Goal: Unclear

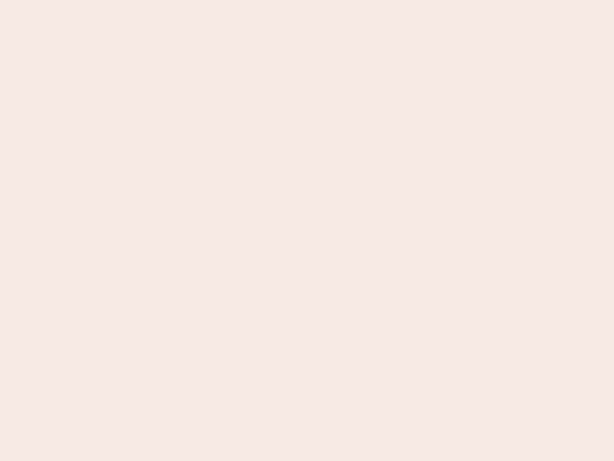
click at [307, 230] on nb-app "Almost there Thank you for registering for Newbook. Your account is under revie…" at bounding box center [307, 230] width 614 height 461
click at [307, 0] on nb-app "Almost there Thank you for registering for Newbook. Your account is under revie…" at bounding box center [307, 230] width 614 height 461
click at [328, 0] on nb-app "Almost there Thank you for registering for Newbook. Your account is under revie…" at bounding box center [307, 230] width 614 height 461
click at [307, 230] on nb-app "Almost there Thank you for registering for Newbook. Your account is under revie…" at bounding box center [307, 230] width 614 height 461
click at [307, 0] on nb-app "Almost there Thank you for registering for Newbook. Your account is under revie…" at bounding box center [307, 230] width 614 height 461
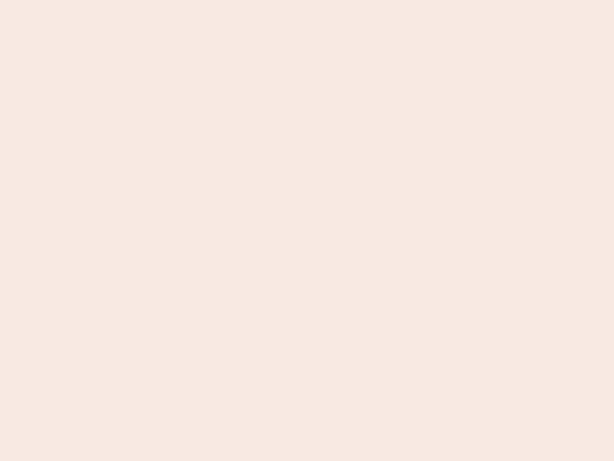
click at [214, 0] on nb-app "Almost there Thank you for registering for Newbook. Your account is under revie…" at bounding box center [307, 230] width 614 height 461
click at [307, 230] on nb-app "Almost there Thank you for registering for Newbook. Your account is under revie…" at bounding box center [307, 230] width 614 height 461
click at [307, 0] on nb-app "Almost there Thank you for registering for Newbook. Your account is under revie…" at bounding box center [307, 230] width 614 height 461
click at [214, 0] on nb-app "Almost there Thank you for registering for Newbook. Your account is under revie…" at bounding box center [307, 230] width 614 height 461
click at [307, 230] on nb-app "Almost there Thank you for registering for Newbook. Your account is under revie…" at bounding box center [307, 230] width 614 height 461
